Goal: Information Seeking & Learning: Understand process/instructions

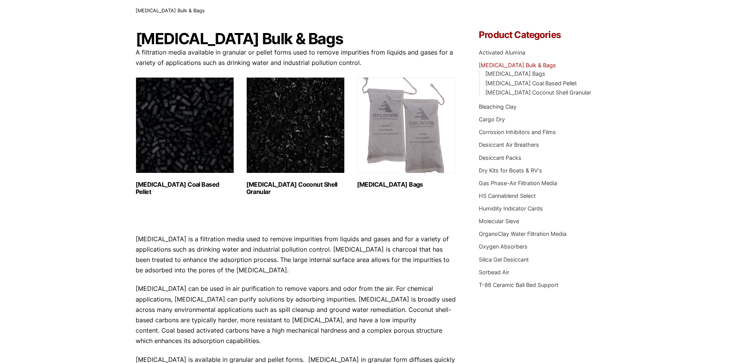
scroll to position [77, 0]
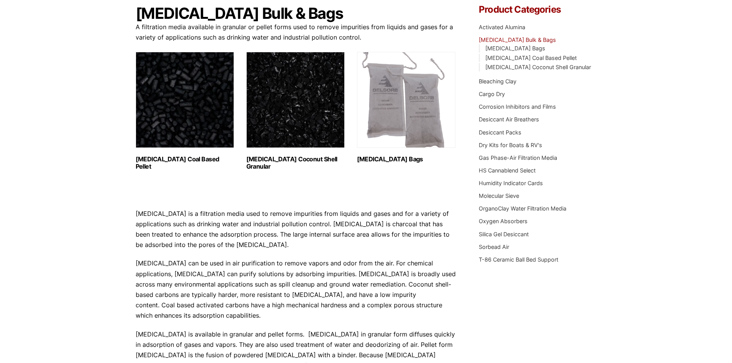
click at [424, 110] on img "Visit product category Activated Carbon Bags" at bounding box center [406, 100] width 98 height 96
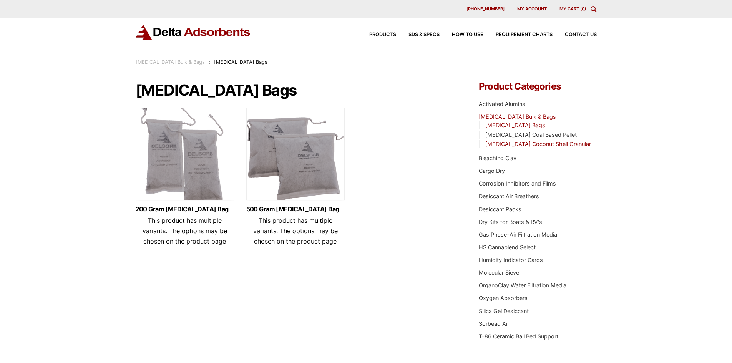
click at [538, 143] on link "[MEDICAL_DATA] Coconut Shell Granular" at bounding box center [538, 144] width 106 height 7
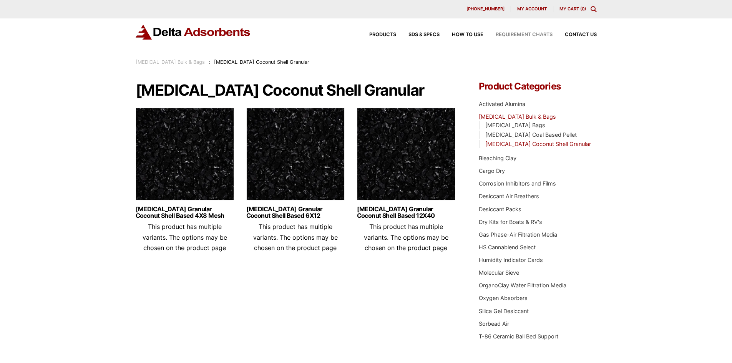
click at [535, 34] on span "Requirement Charts" at bounding box center [523, 34] width 57 height 5
click at [415, 31] on div "Products SDS & SPECS How to Use Requirement Charts Contact Us" at bounding box center [477, 34] width 246 height 11
click at [385, 32] on div "Products SDS & SPECS How to Use Requirement Charts Contact Us" at bounding box center [477, 34] width 246 height 11
